Goal: Transaction & Acquisition: Purchase product/service

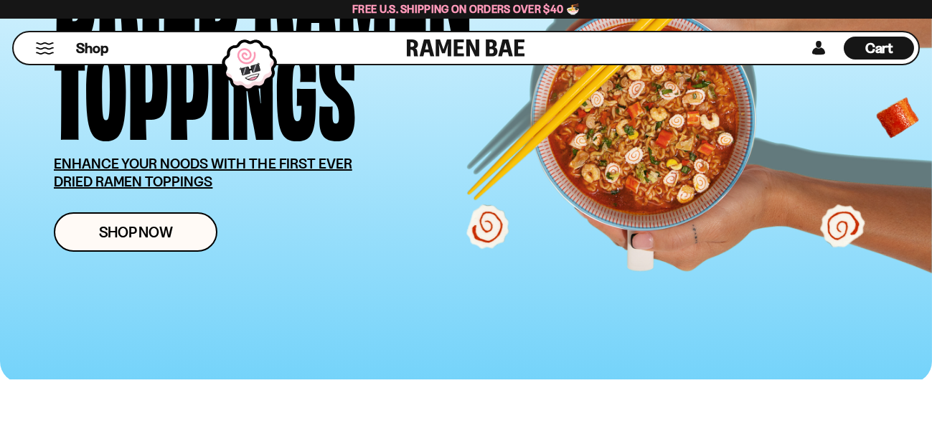
scroll to position [287, 0]
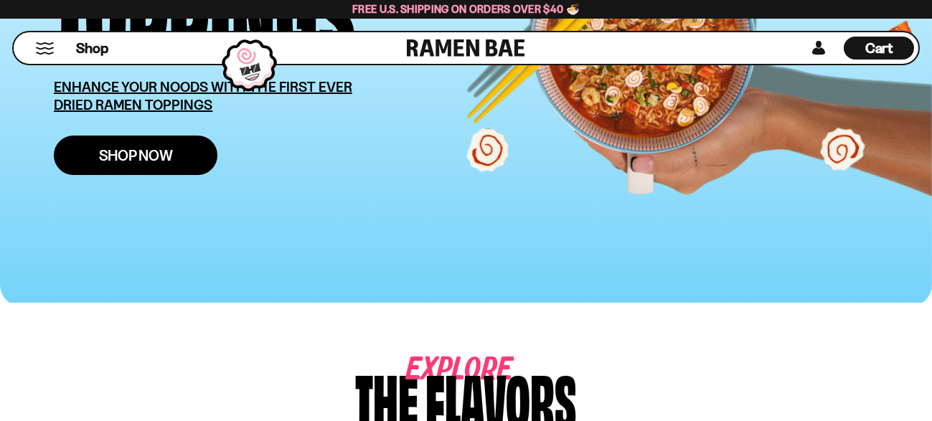
click at [171, 171] on link "Shop Now" at bounding box center [136, 155] width 164 height 39
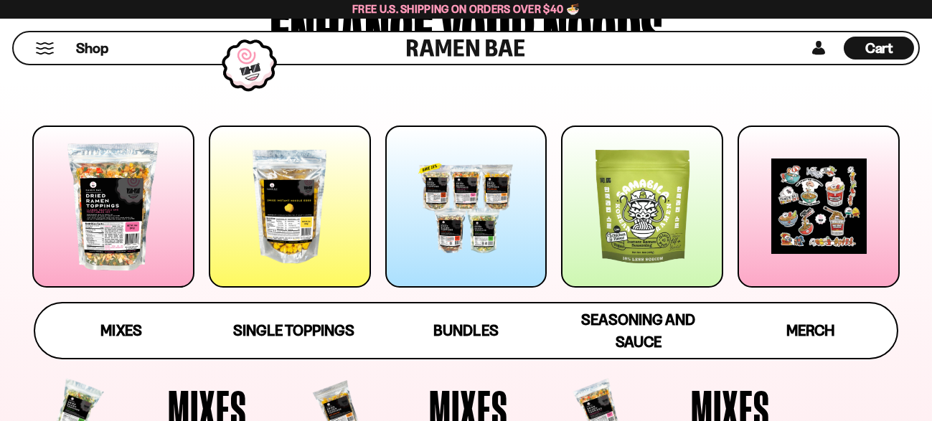
scroll to position [143, 0]
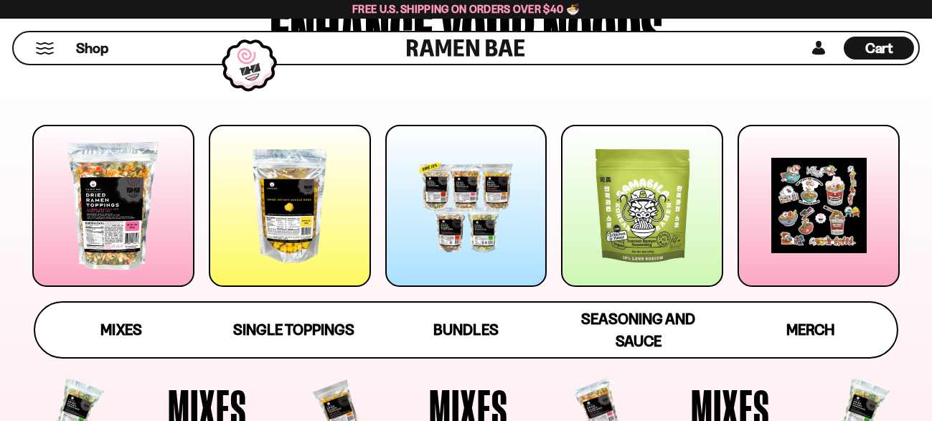
click at [477, 273] on div at bounding box center [466, 206] width 162 height 162
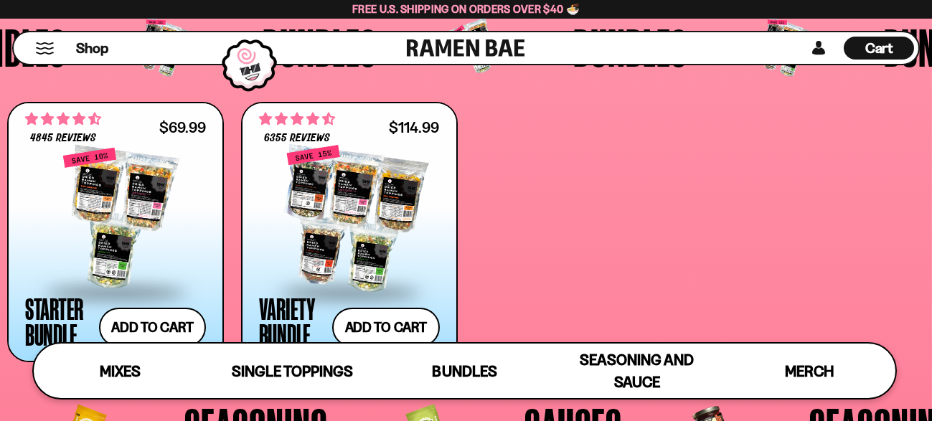
scroll to position [2667, 0]
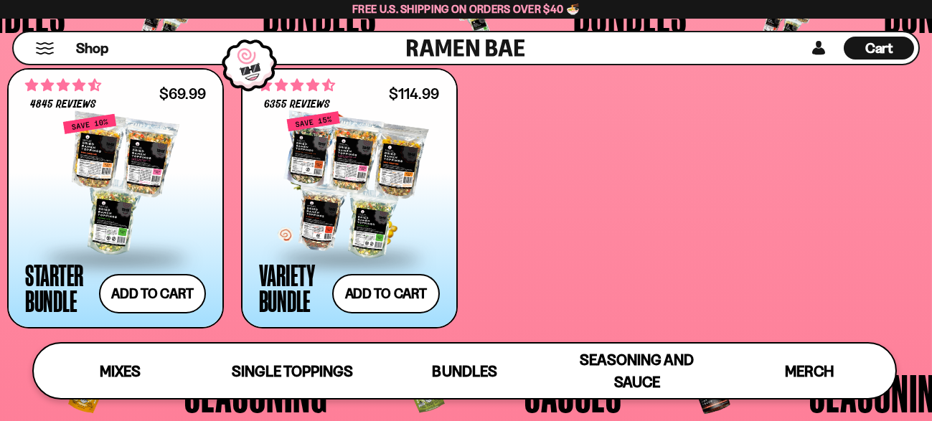
click at [388, 225] on div at bounding box center [349, 184] width 181 height 143
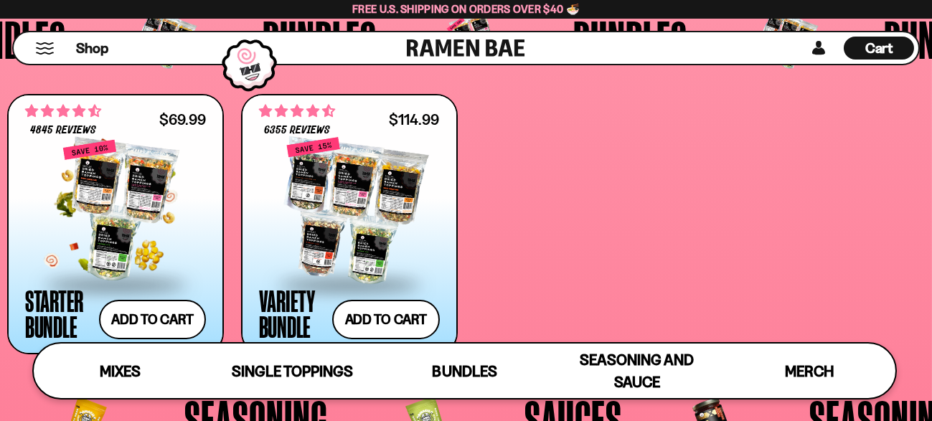
click at [123, 237] on div at bounding box center [115, 210] width 181 height 143
